Goal: Transaction & Acquisition: Purchase product/service

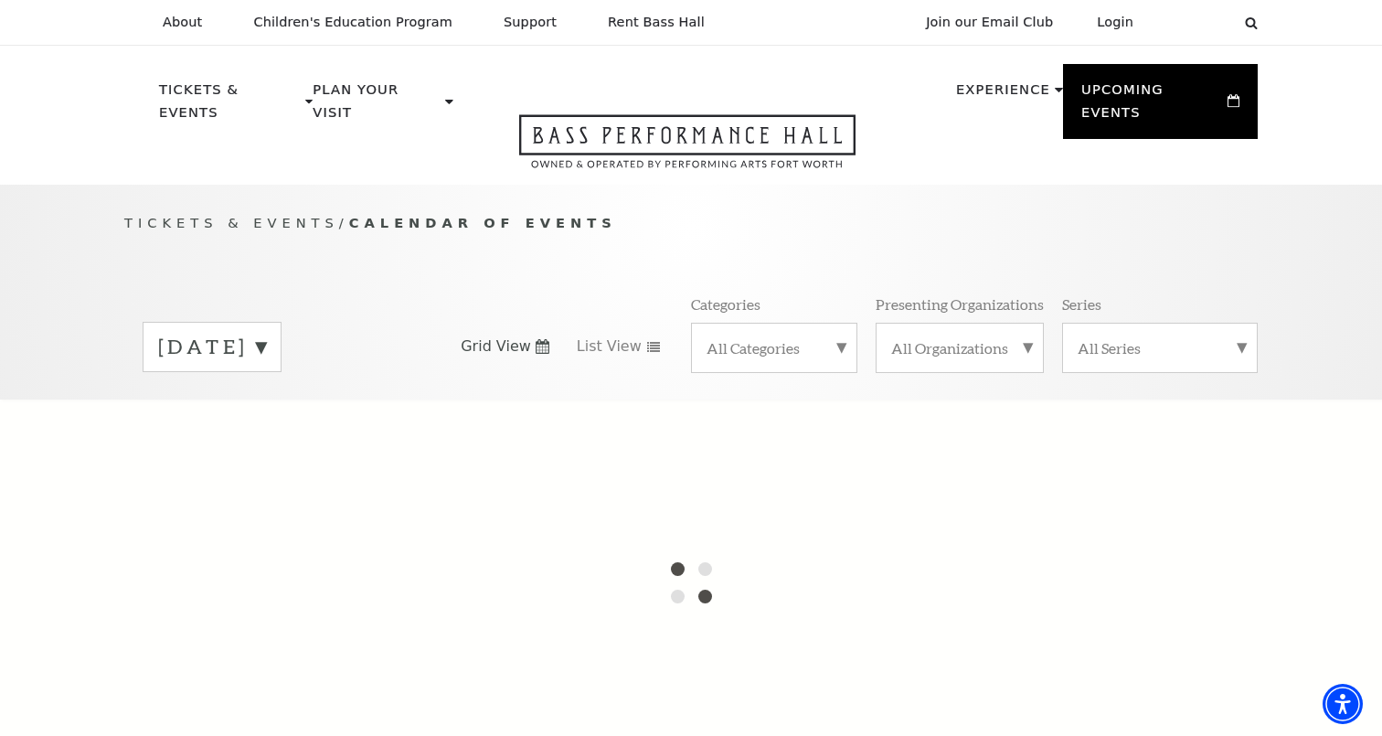
click at [266, 333] on label "[DATE]" at bounding box center [212, 347] width 108 height 28
click at [266, 366] on label "[DATE]" at bounding box center [212, 385] width 108 height 39
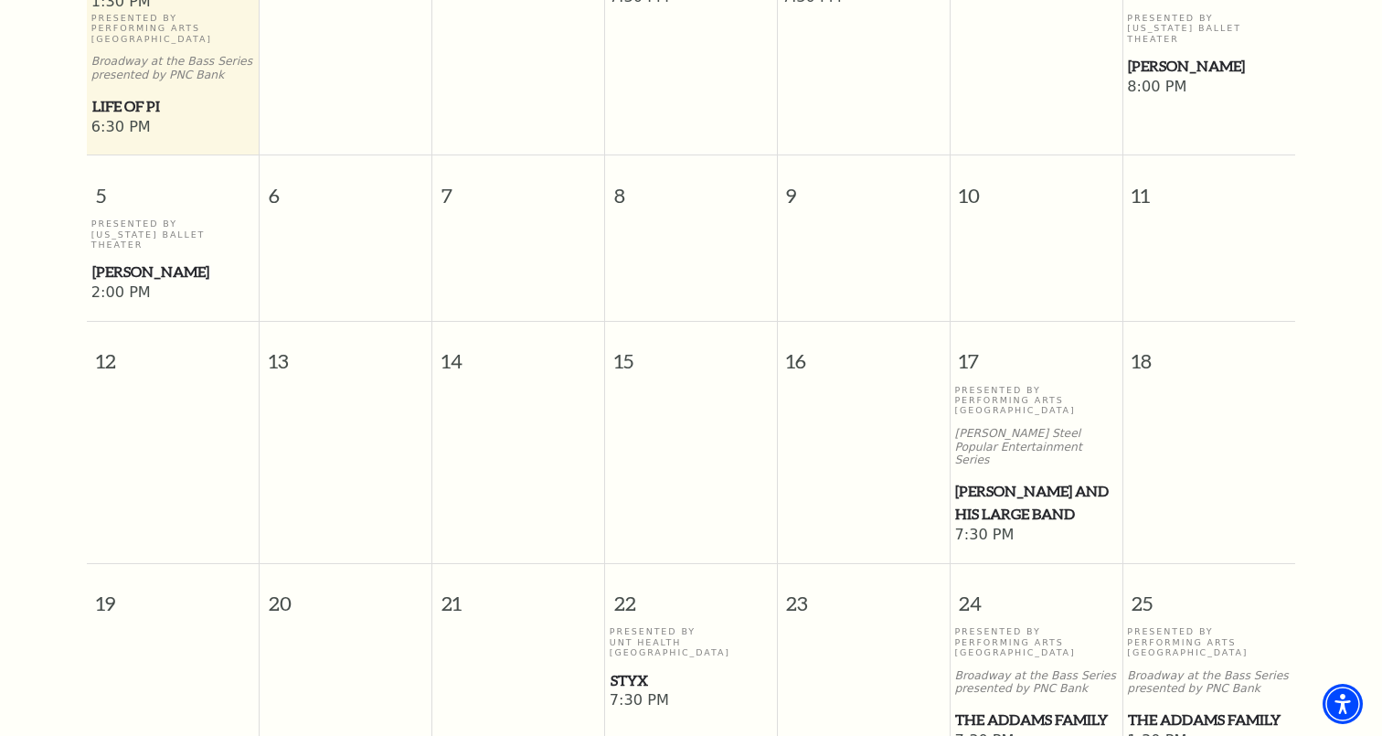
scroll to position [716, 0]
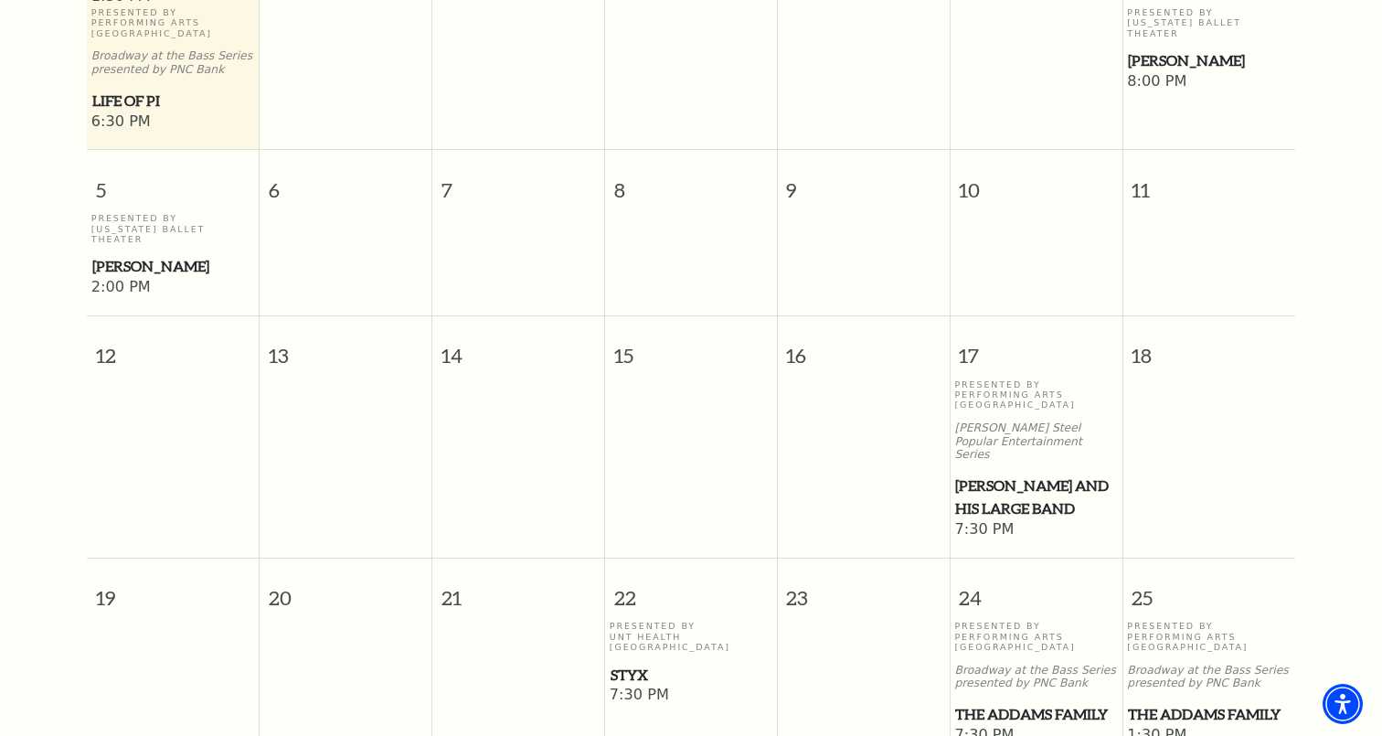
click at [999, 474] on span "[PERSON_NAME] and his Large Band" at bounding box center [1035, 496] width 161 height 45
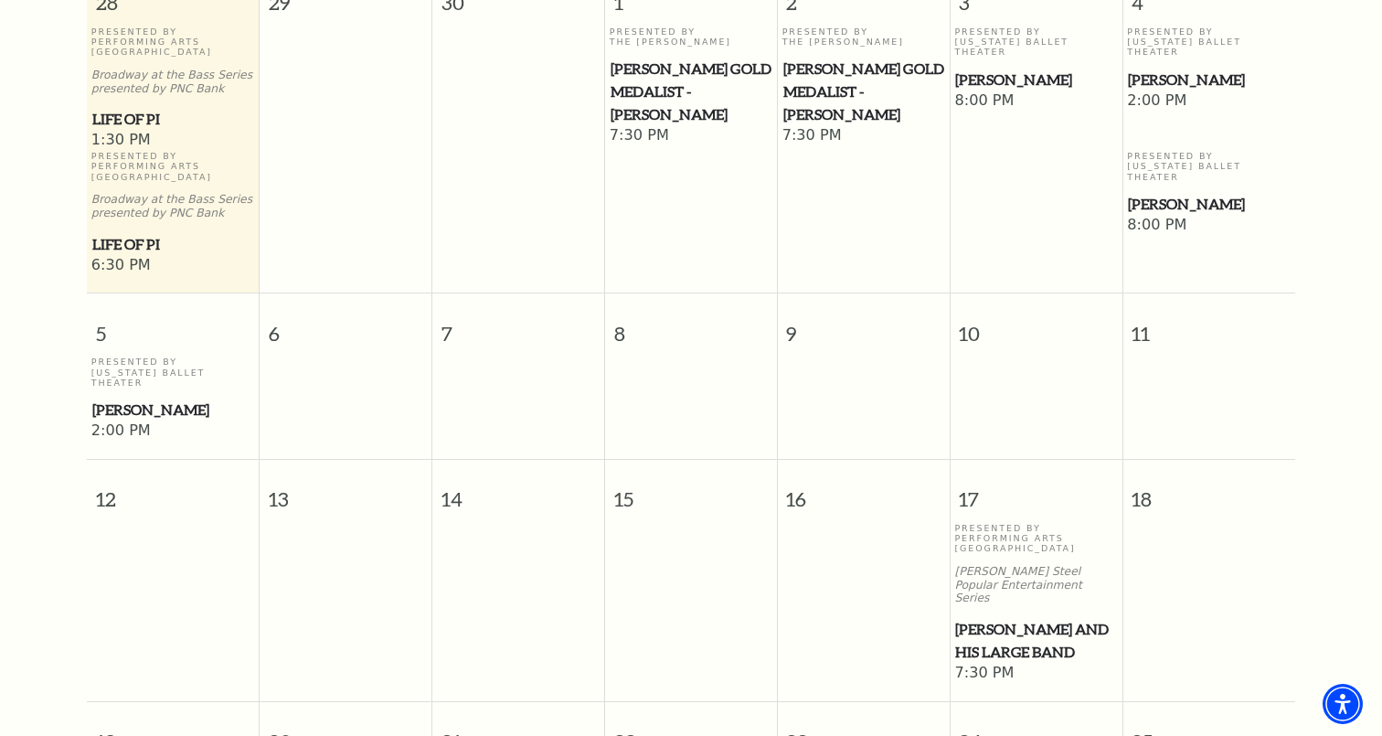
scroll to position [566, 0]
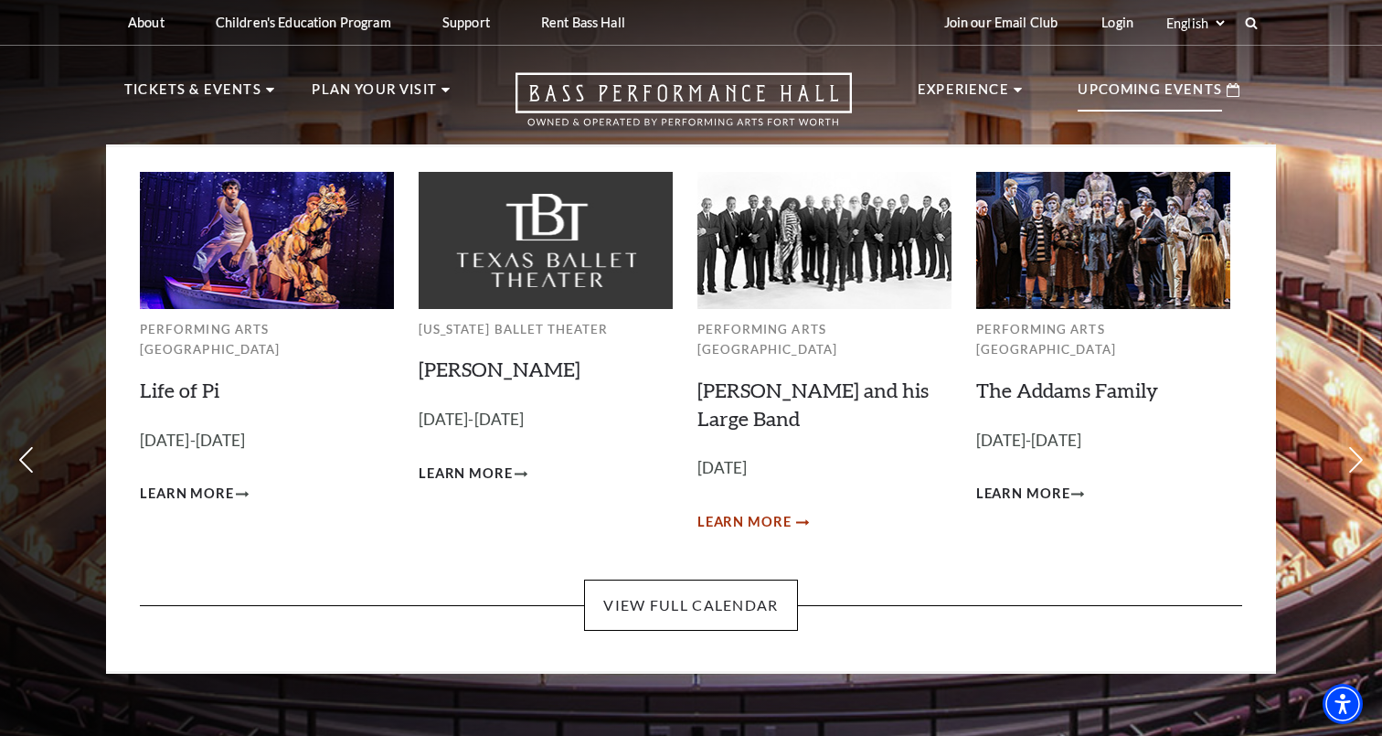
click at [750, 511] on span "Learn More" at bounding box center [744, 522] width 94 height 23
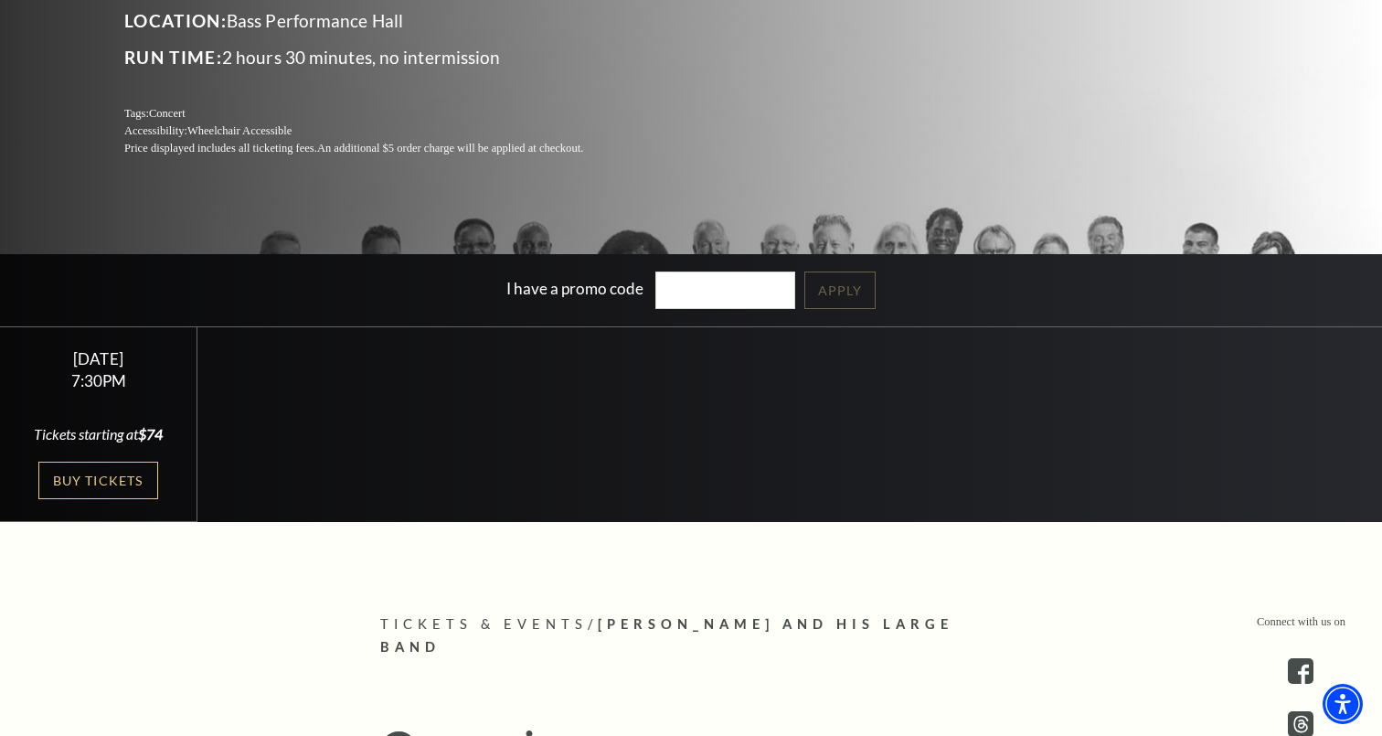
scroll to position [324, 0]
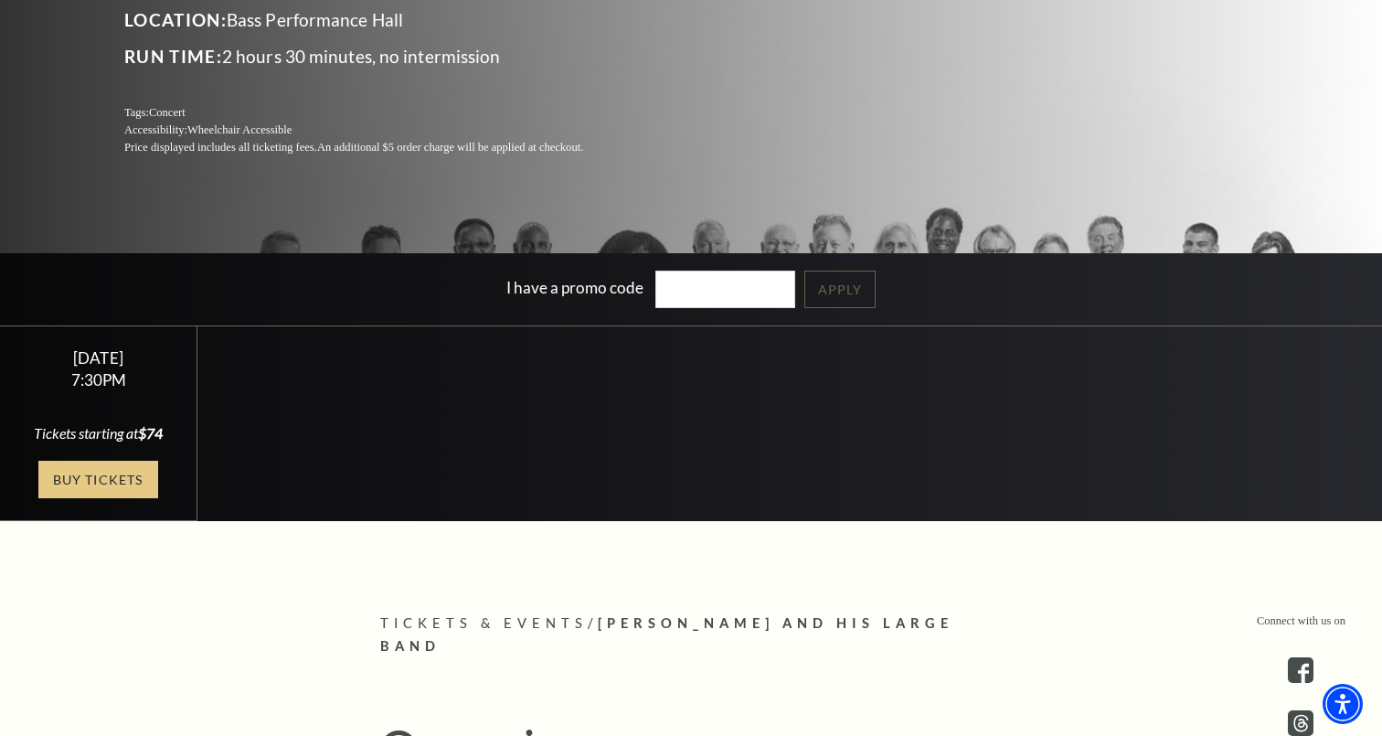
click at [102, 477] on link "Buy Tickets" at bounding box center [97, 479] width 119 height 37
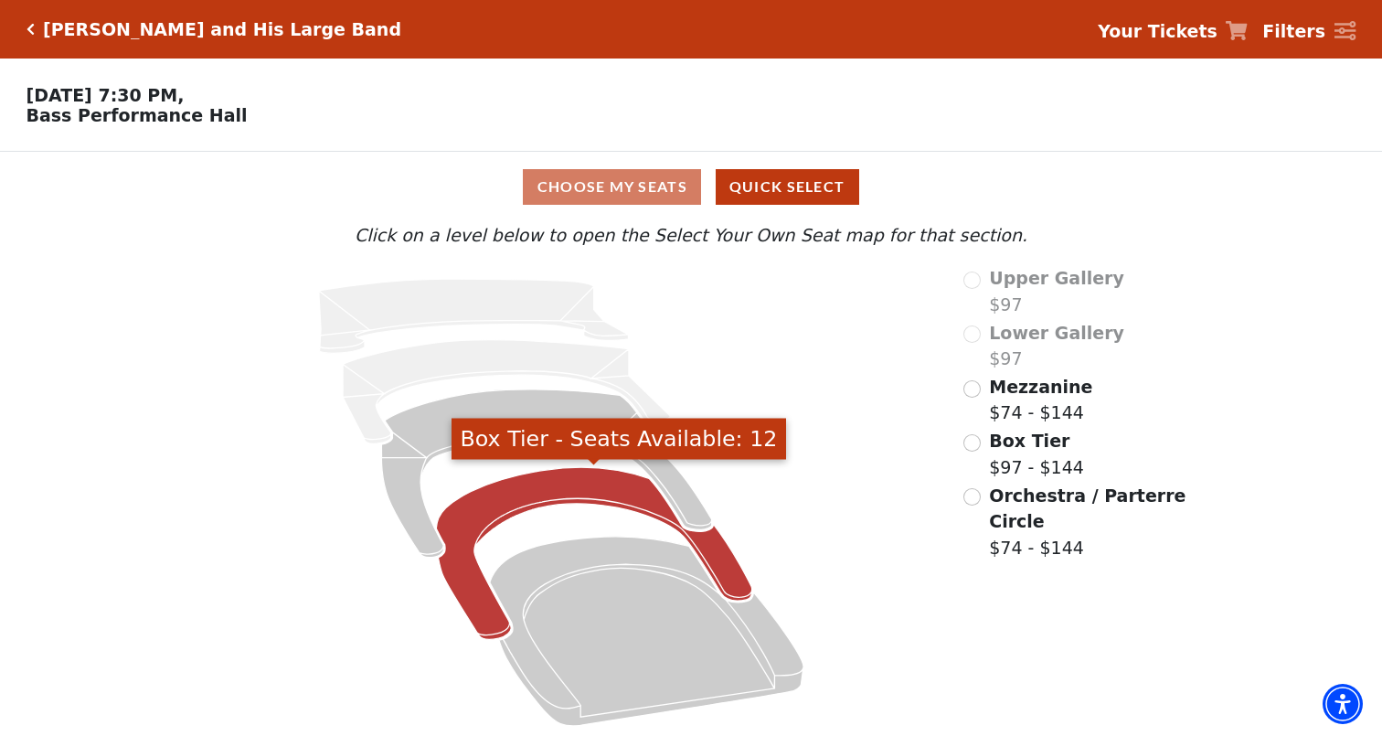
click at [538, 480] on icon "Box Tier - Seats Available: 12" at bounding box center [595, 553] width 316 height 172
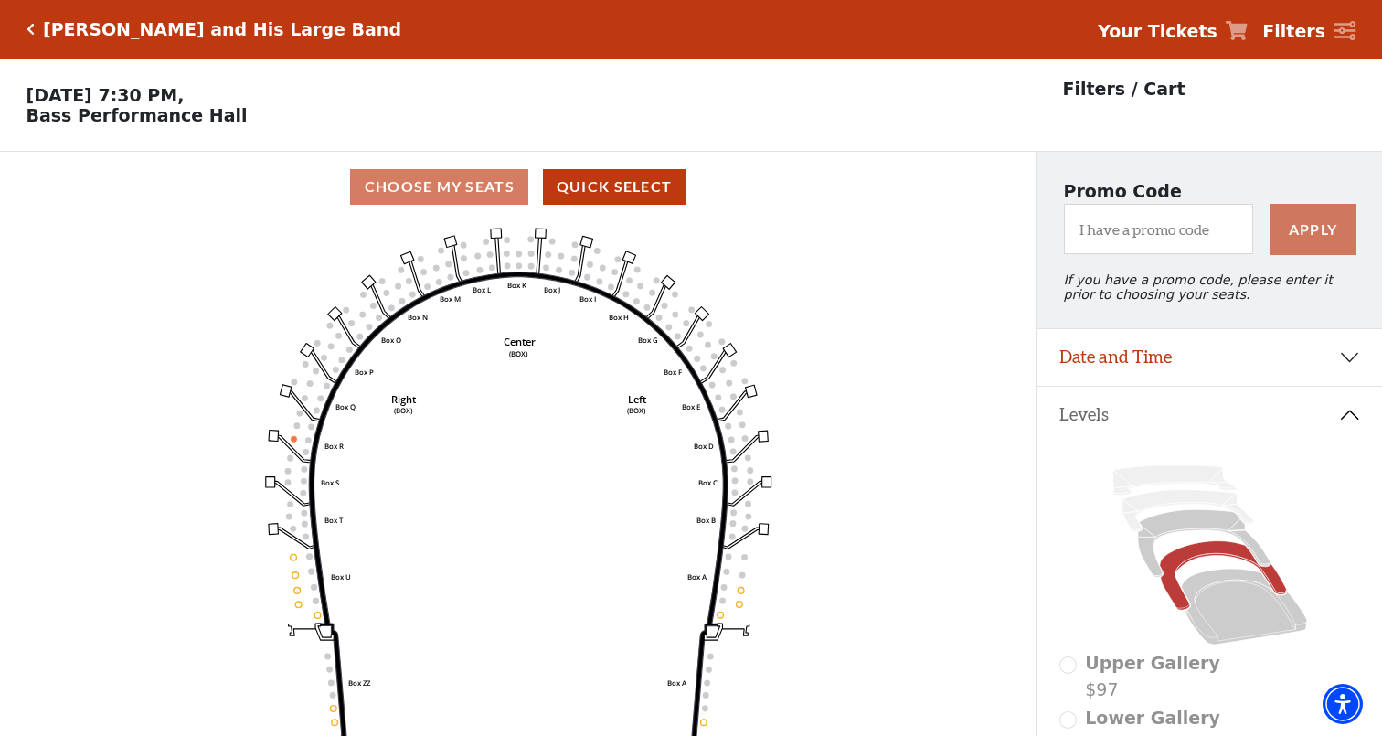
scroll to position [85, 0]
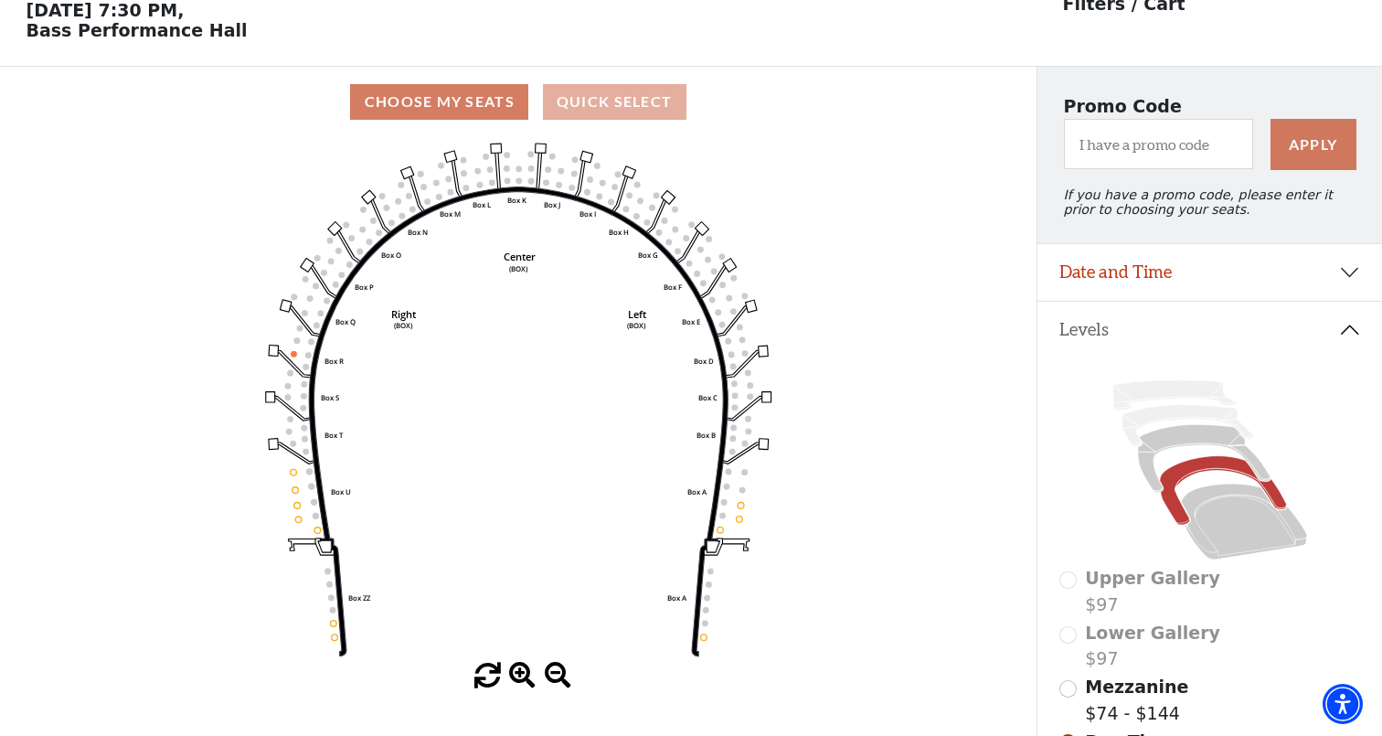
click at [614, 111] on button "Quick Select" at bounding box center [614, 102] width 143 height 36
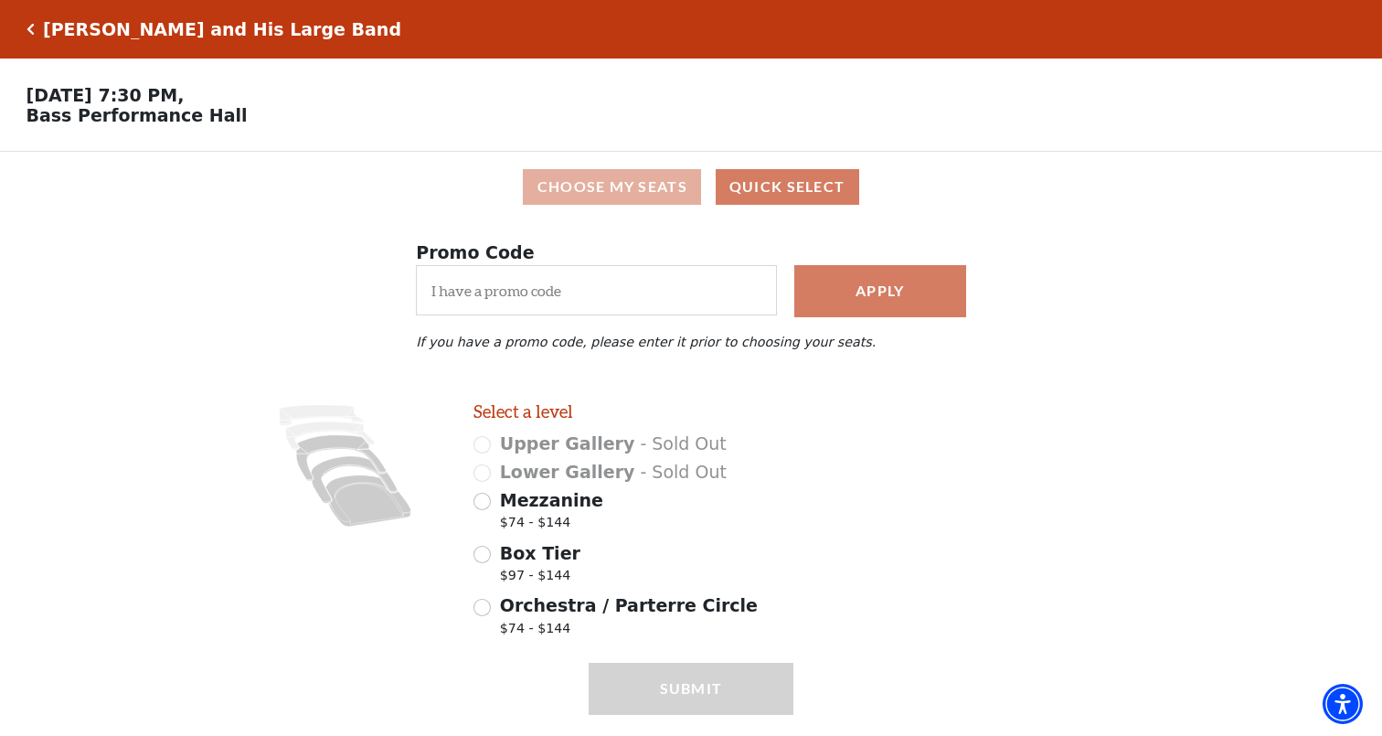
click at [588, 191] on button "Choose My Seats" at bounding box center [612, 187] width 178 height 36
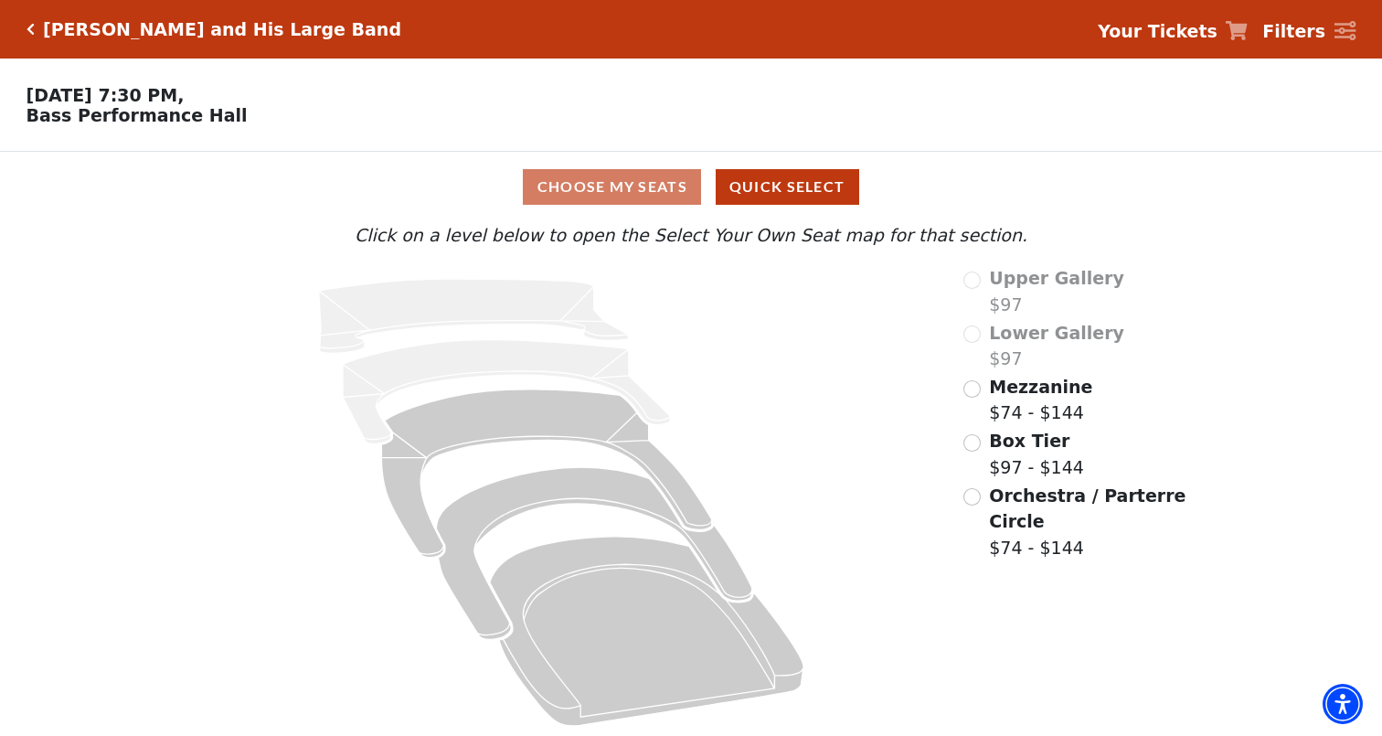
click at [976, 441] on input "Box Tier$97 - $144\a" at bounding box center [971, 442] width 17 height 17
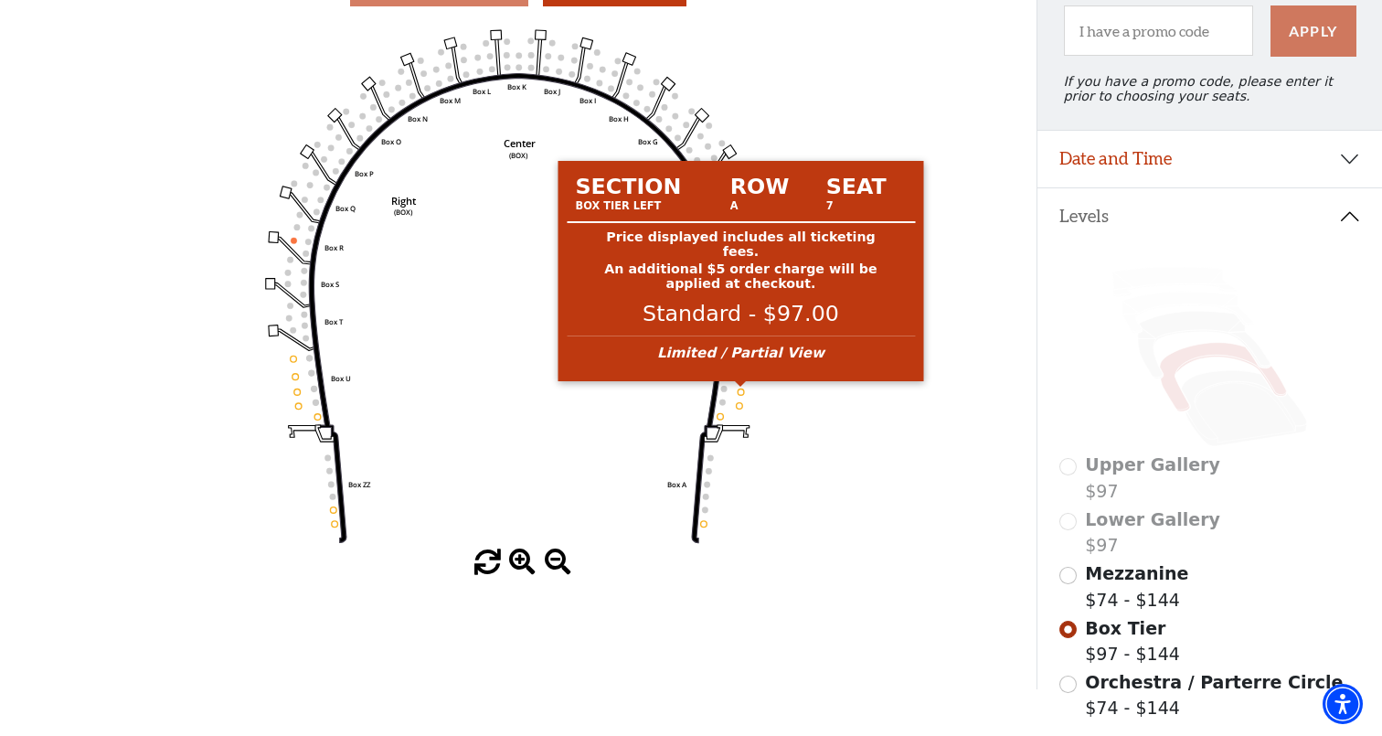
scroll to position [180, 0]
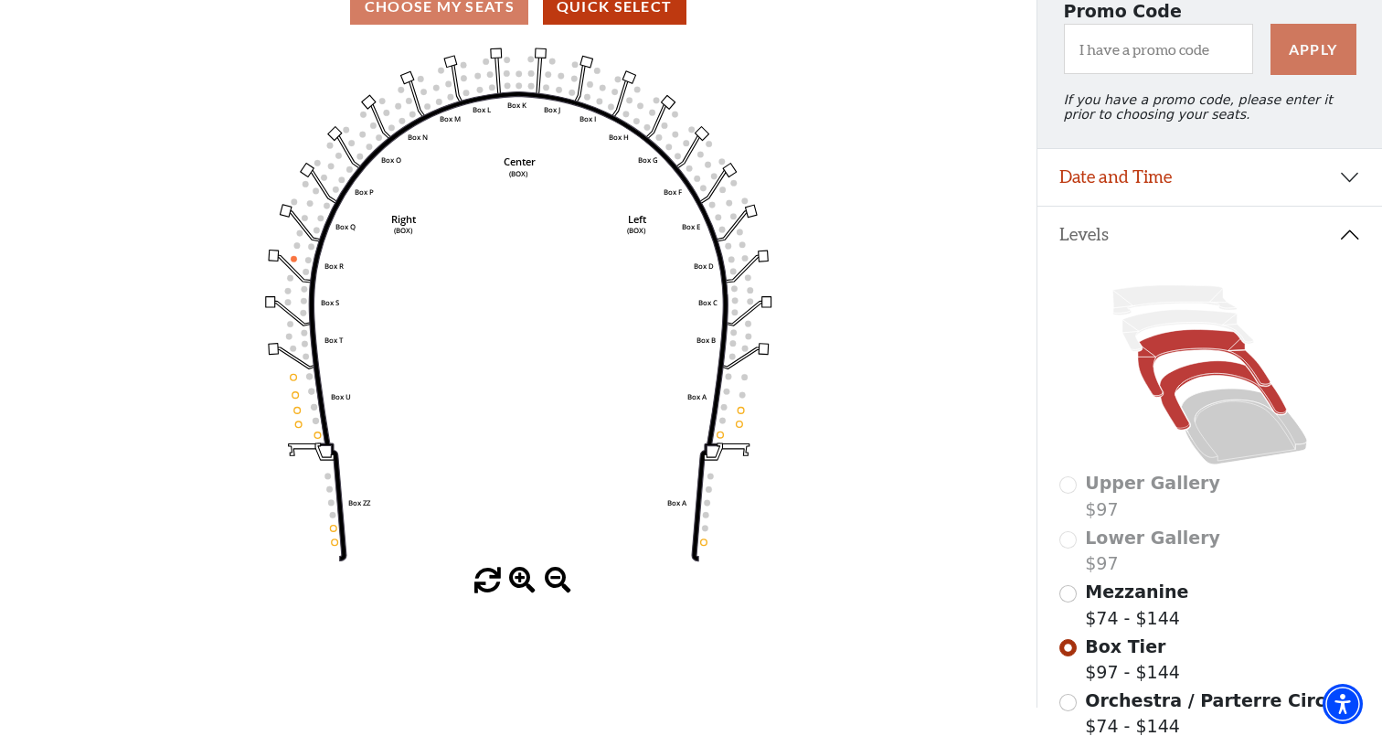
click at [1176, 340] on icon at bounding box center [1204, 364] width 133 height 68
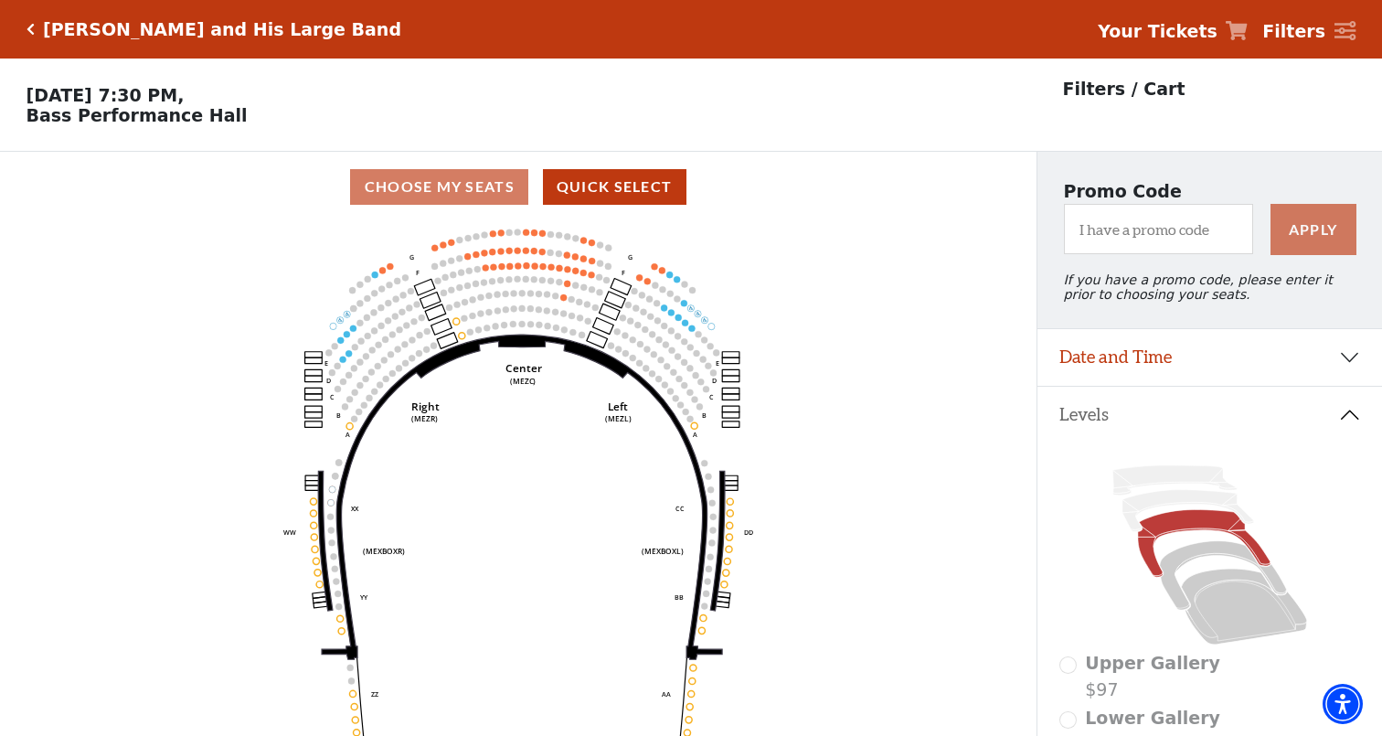
scroll to position [85, 0]
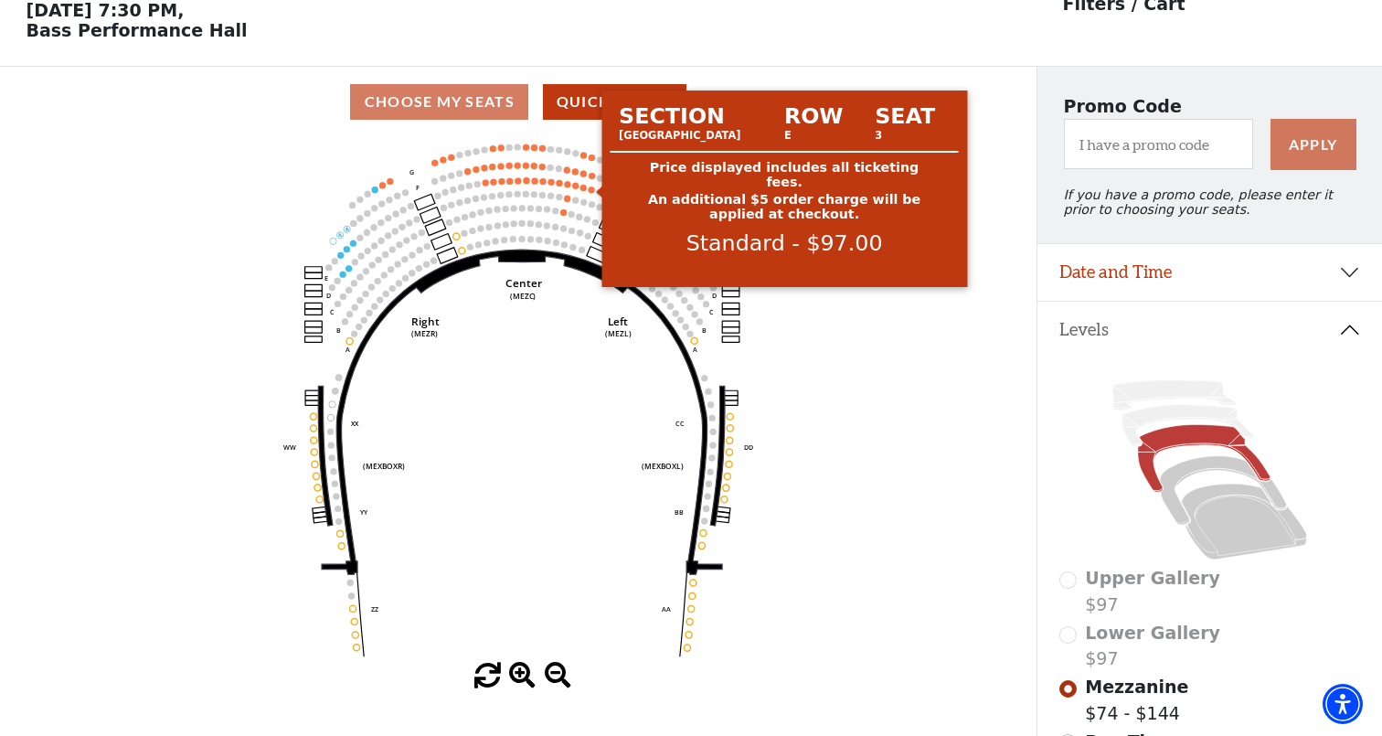
click at [591, 189] on circle at bounding box center [592, 189] width 6 height 6
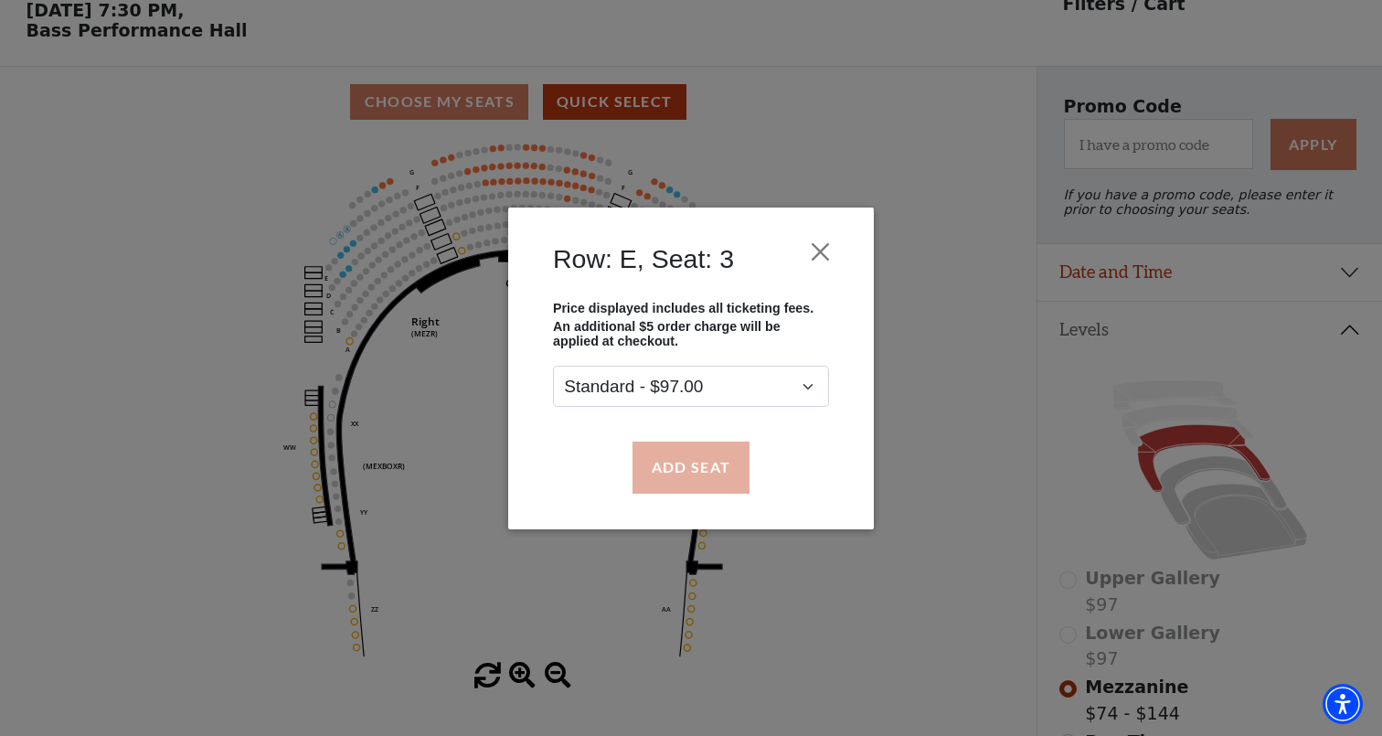
click at [684, 459] on button "Add Seat" at bounding box center [690, 466] width 117 height 51
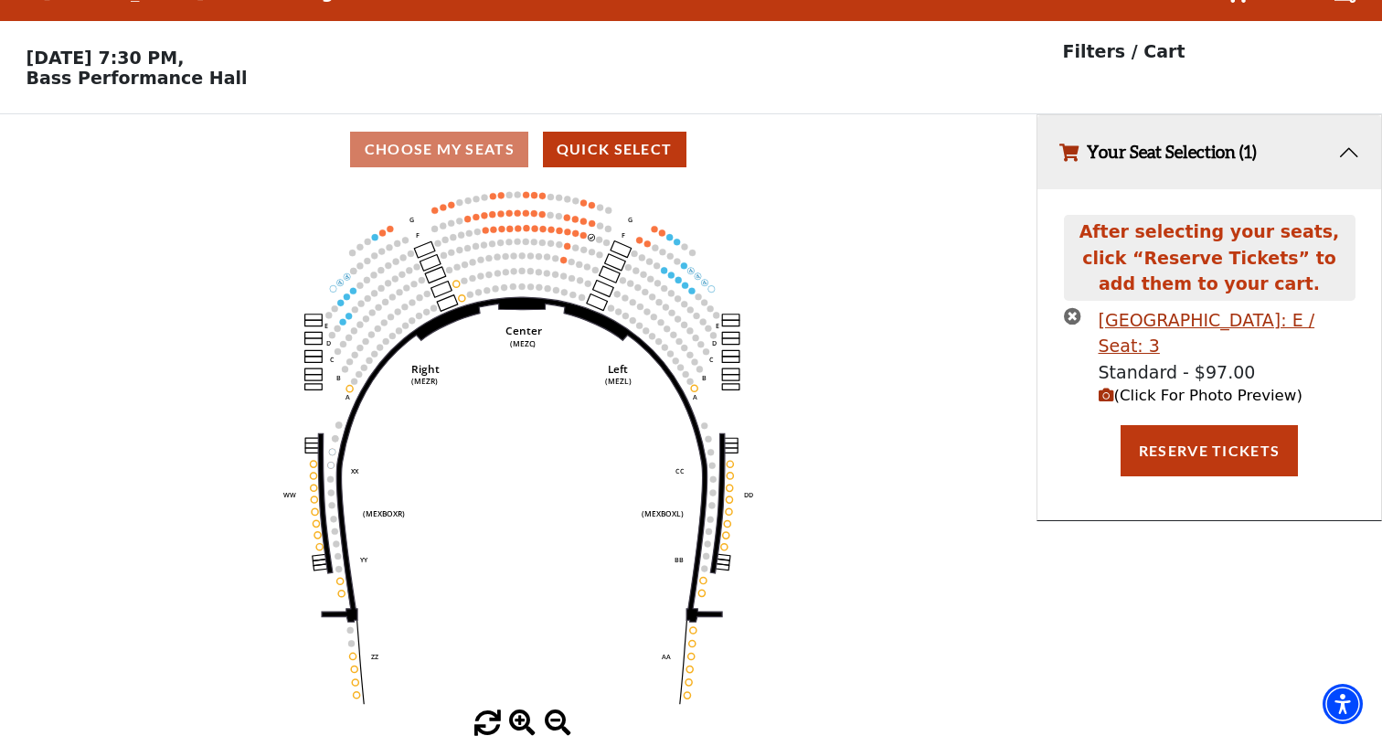
scroll to position [0, 0]
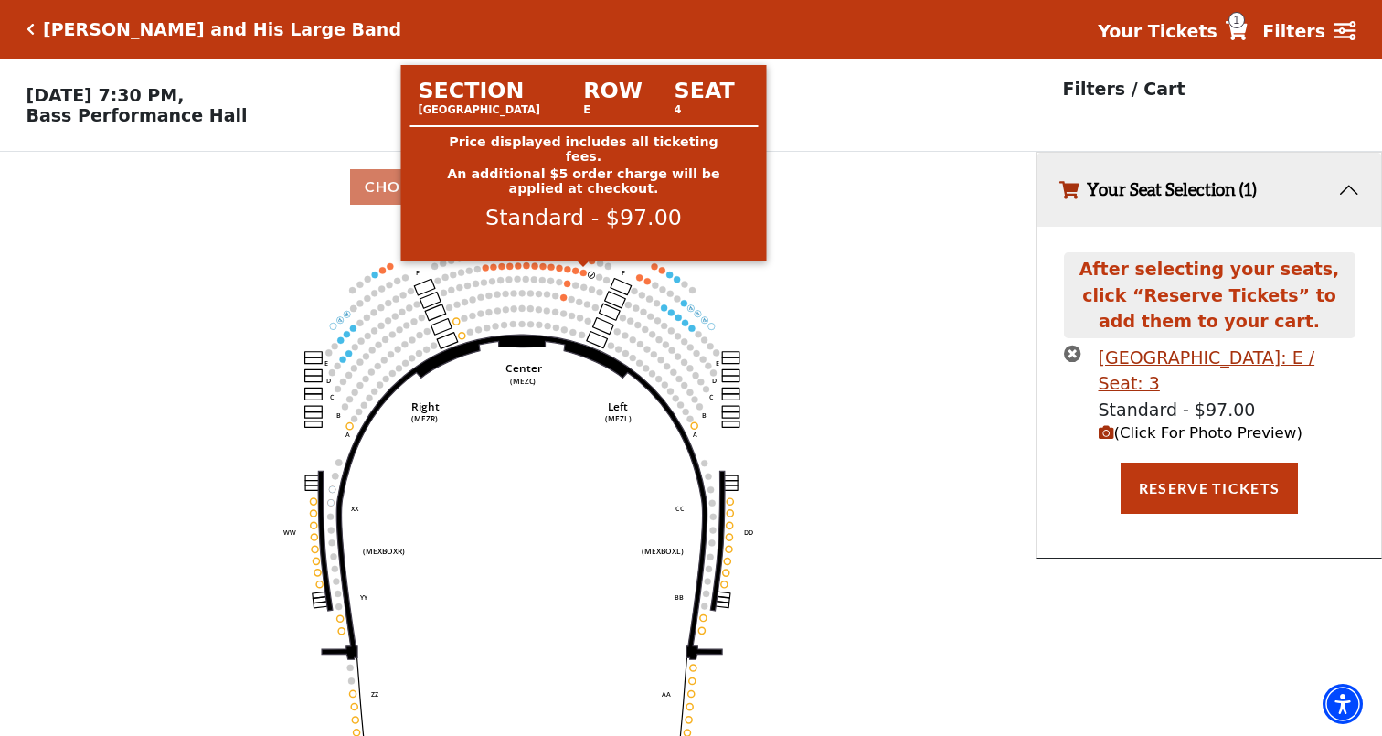
click at [582, 271] on circle at bounding box center [583, 273] width 6 height 6
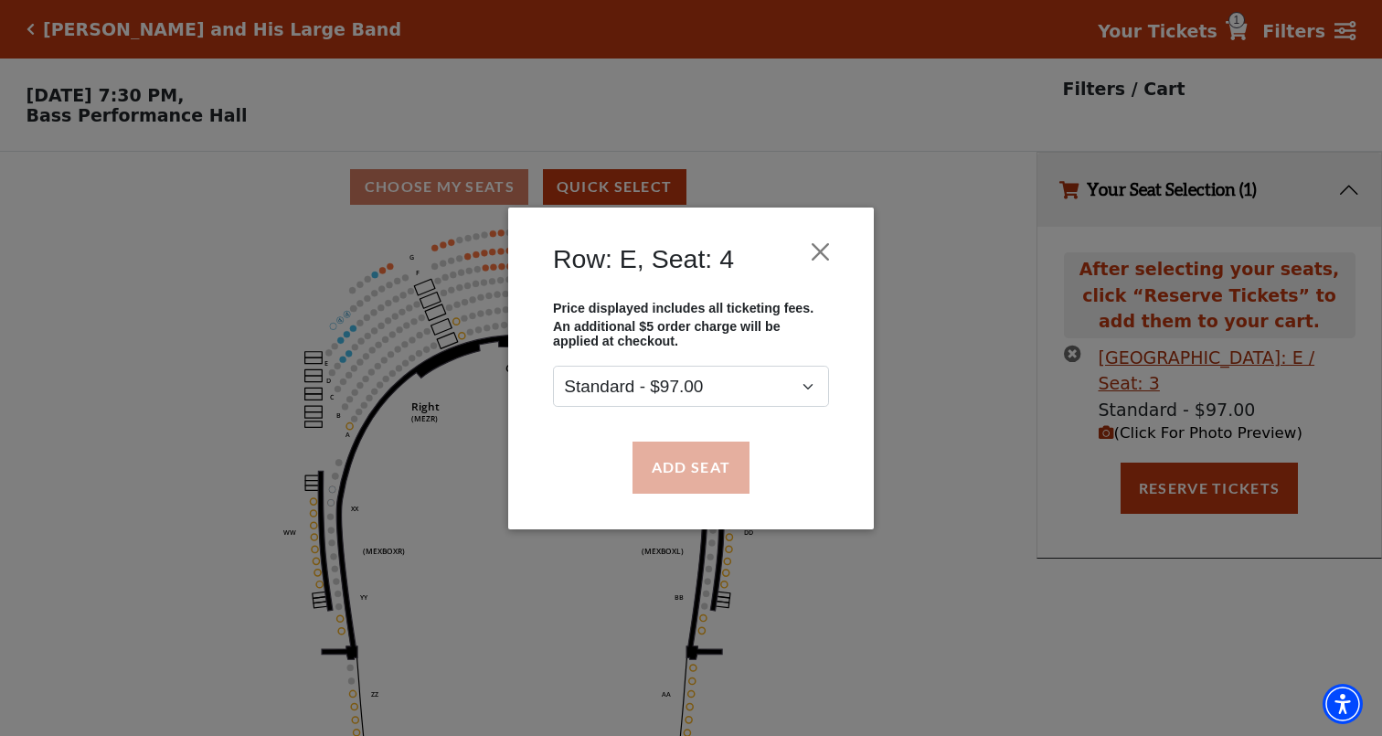
click at [674, 481] on button "Add Seat" at bounding box center [690, 466] width 117 height 51
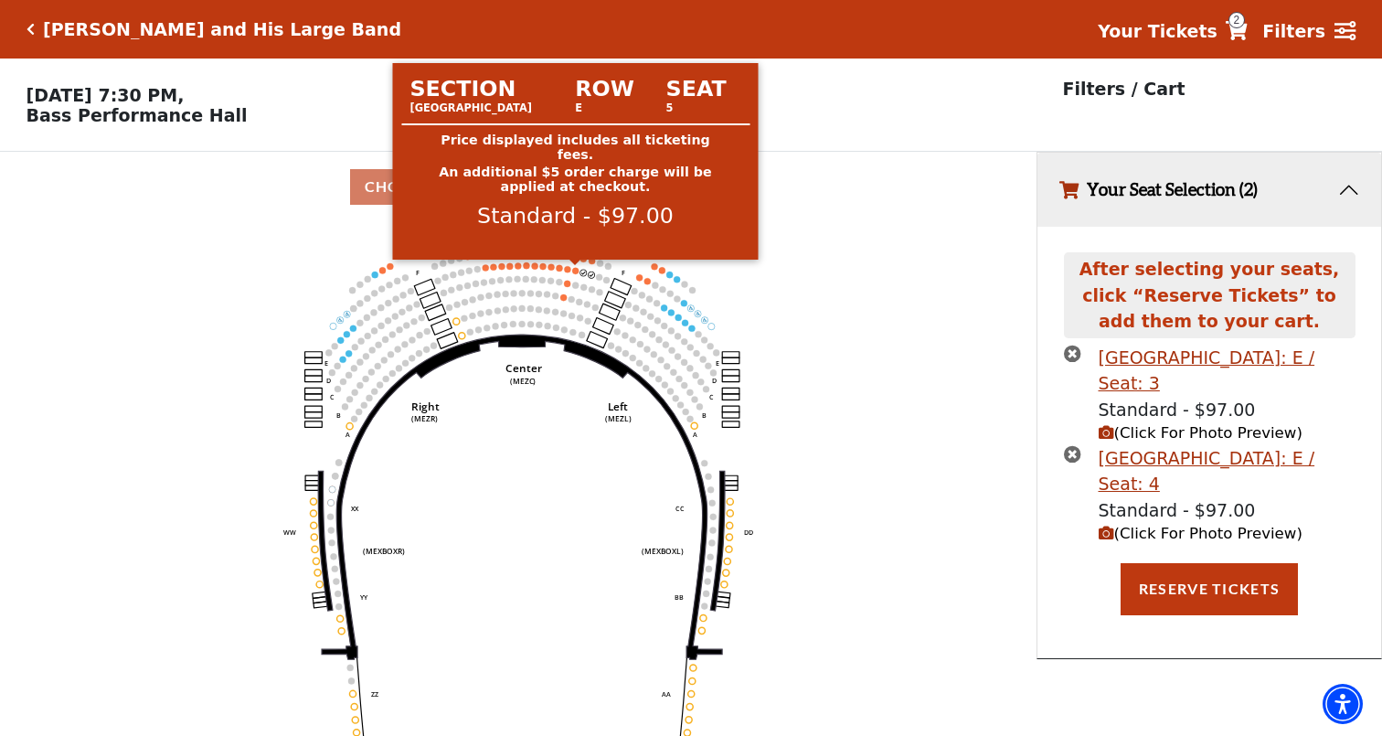
click at [575, 270] on circle at bounding box center [575, 270] width 6 height 6
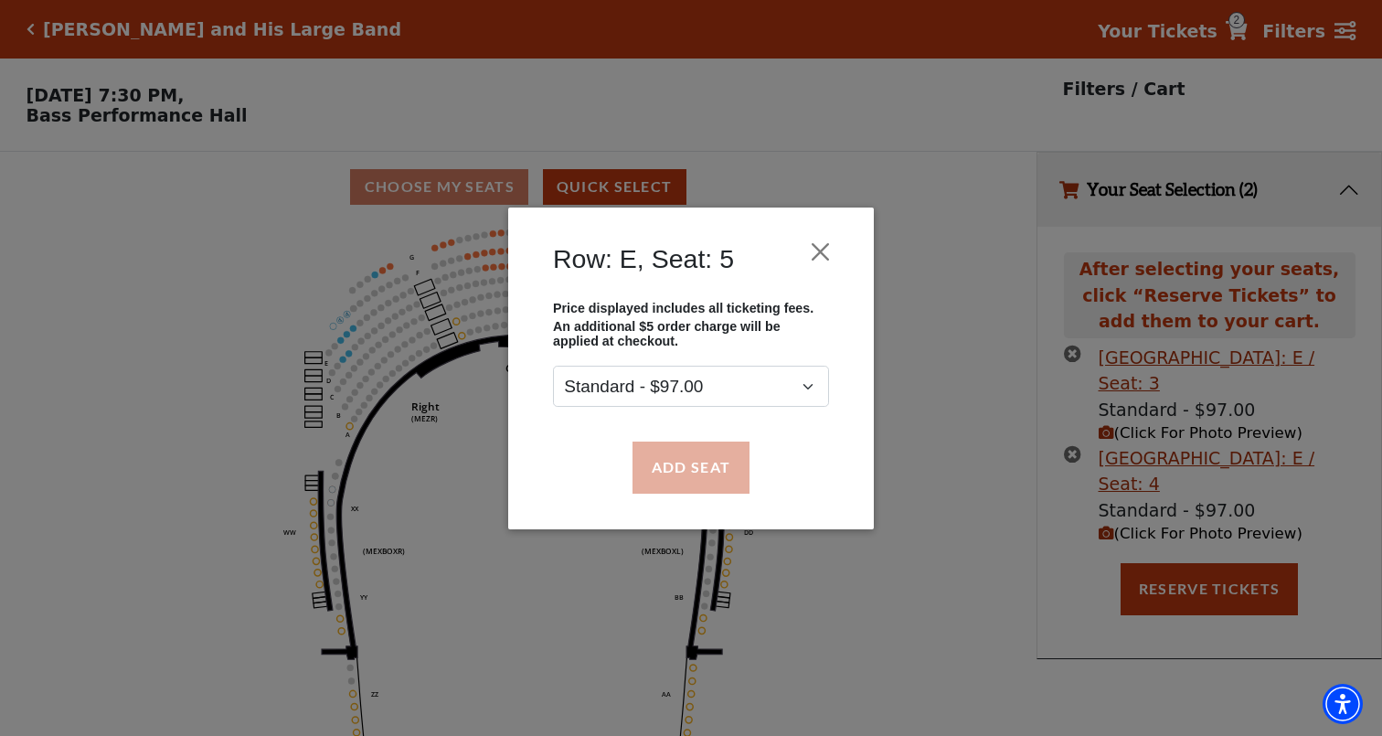
click at [666, 462] on button "Add Seat" at bounding box center [690, 466] width 117 height 51
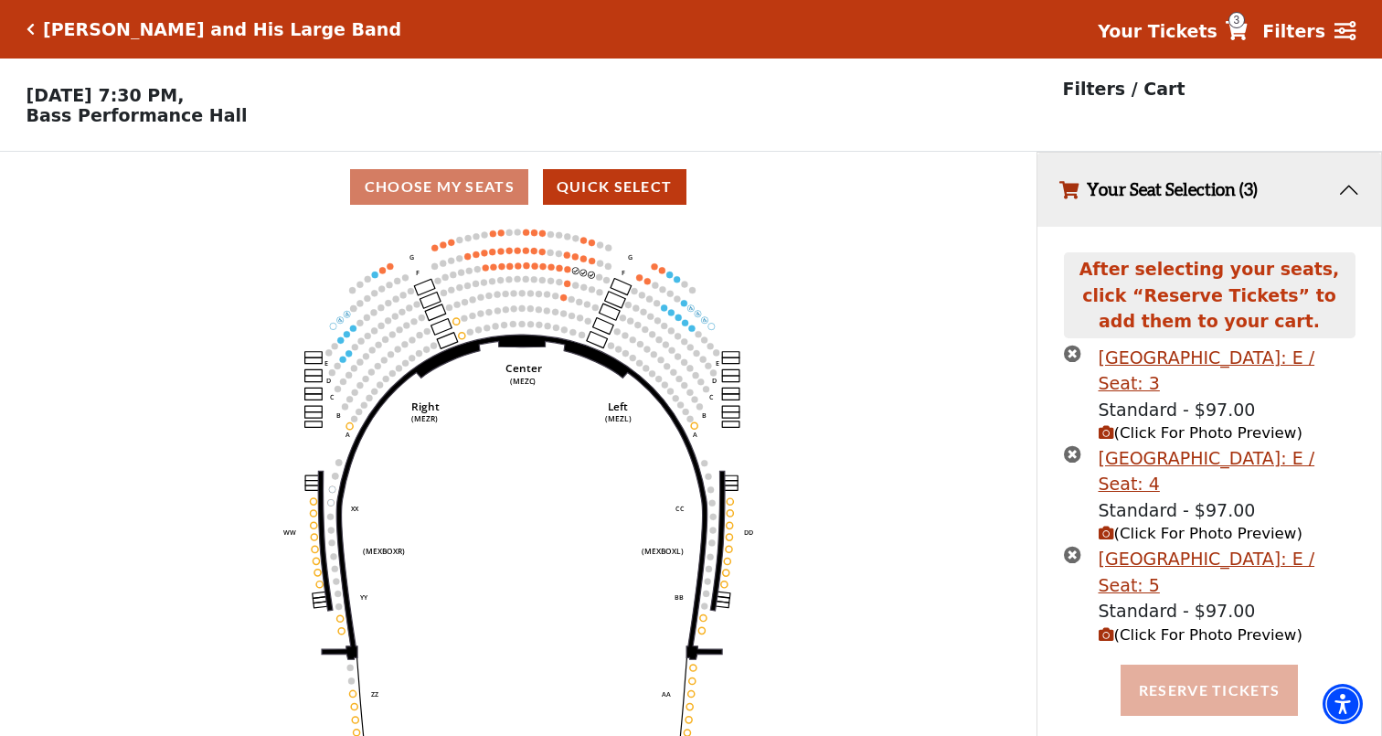
click at [1216, 681] on button "Reserve Tickets" at bounding box center [1209, 689] width 177 height 51
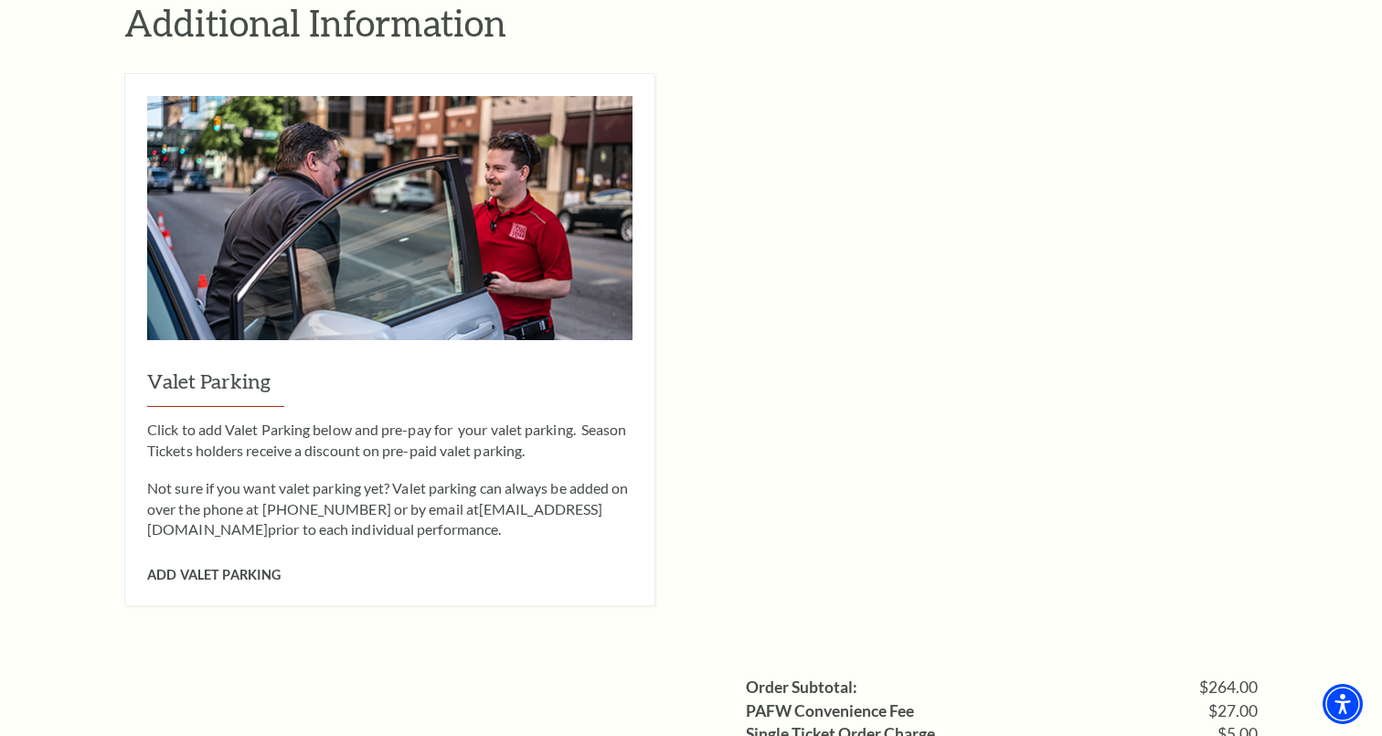
scroll to position [1334, 0]
click at [239, 567] on span "Add Valet Parking" at bounding box center [213, 575] width 133 height 16
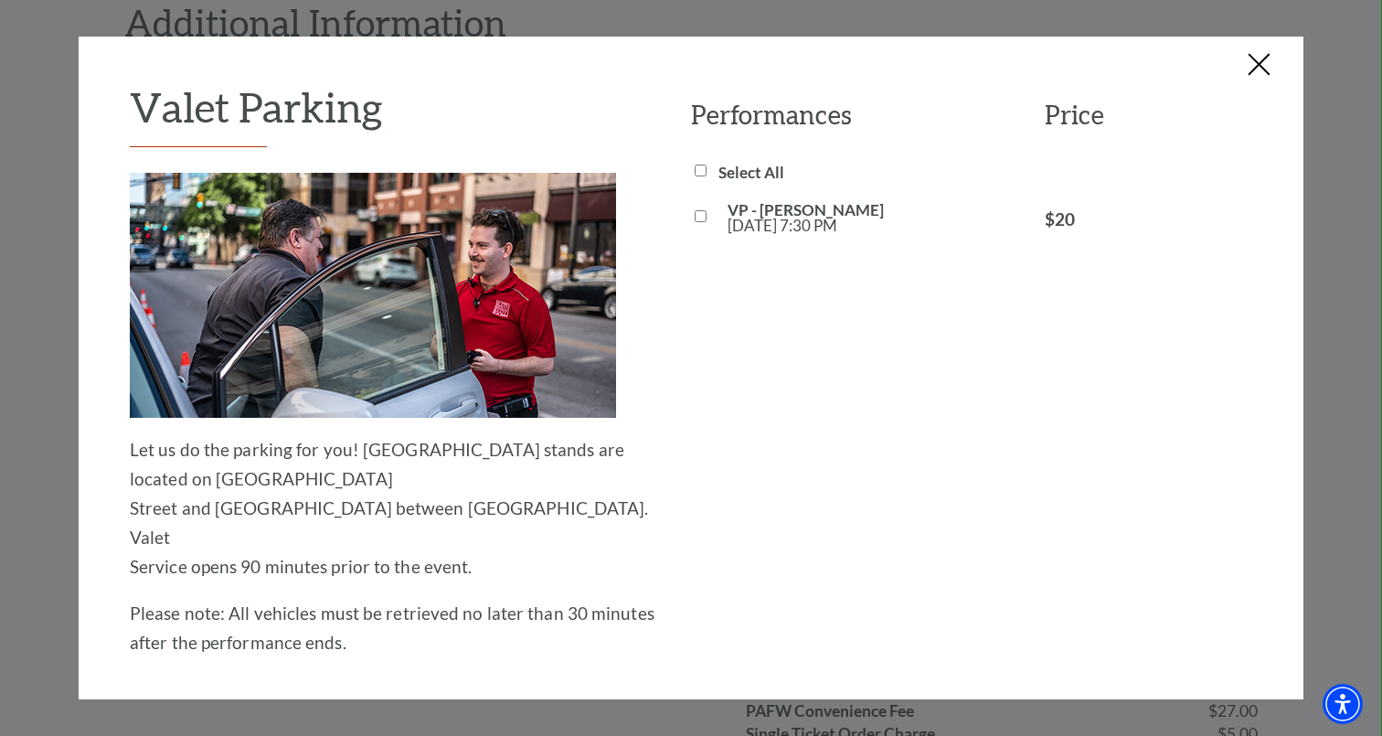
click at [699, 218] on input "VP - [PERSON_NAME] [DATE] 7:30 PM" at bounding box center [701, 216] width 12 height 12
checkbox input "true"
click at [1262, 70] on button "Close this dialog window" at bounding box center [1259, 65] width 29 height 29
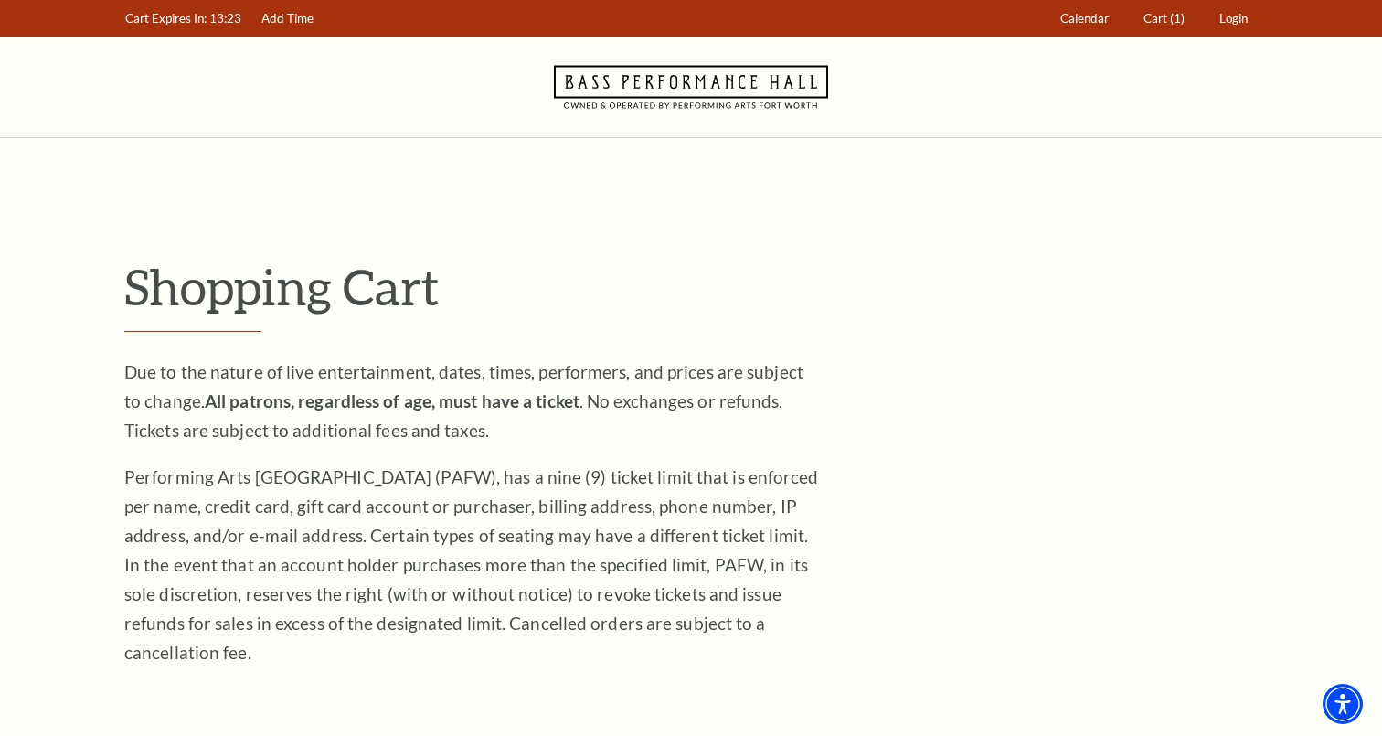
scroll to position [0, 0]
